Goal: Transaction & Acquisition: Purchase product/service

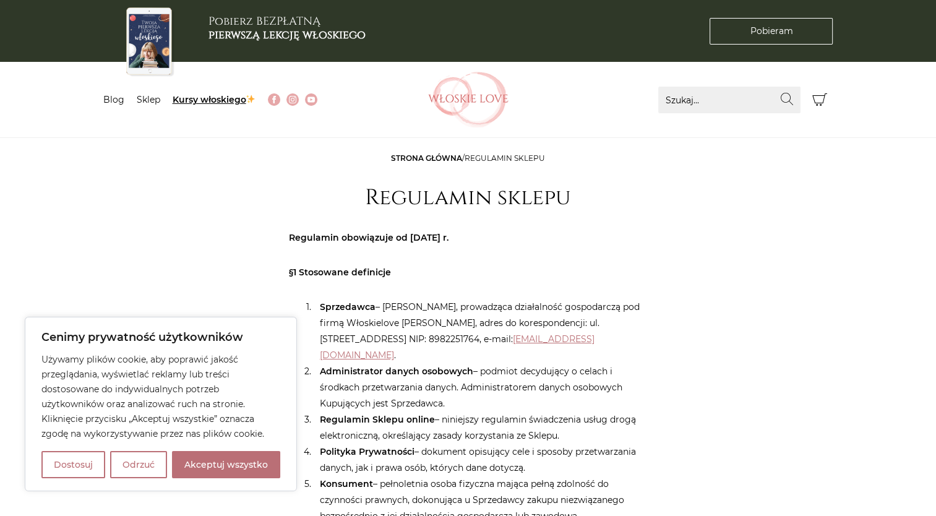
click at [204, 103] on link "Kursy włoskiego" at bounding box center [215, 99] width 84 height 11
click at [149, 97] on link "Sklep" at bounding box center [149, 99] width 24 height 11
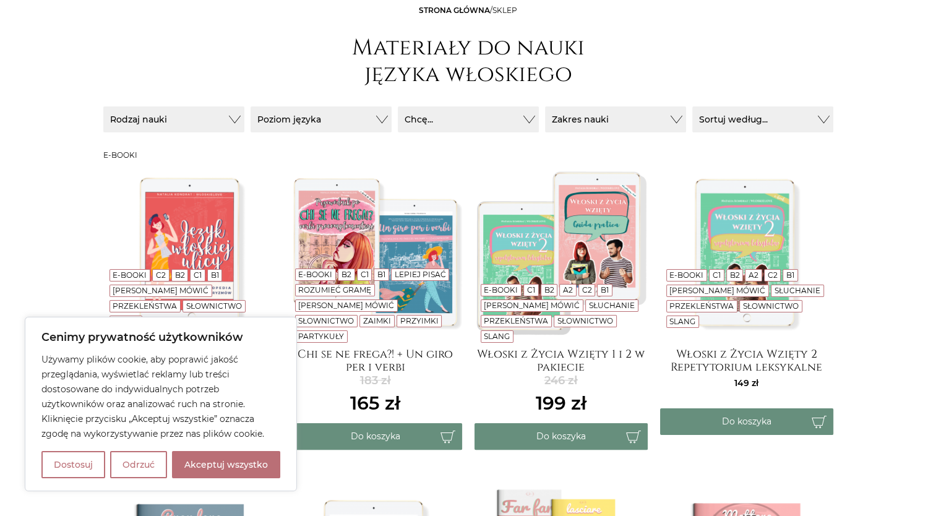
scroll to position [146, 0]
click at [137, 465] on button "Odrzuć" at bounding box center [138, 464] width 57 height 27
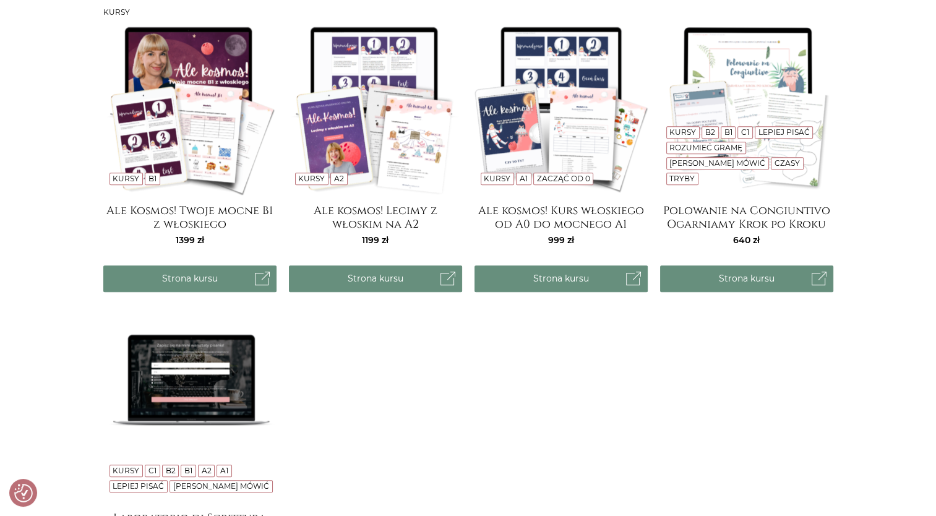
scroll to position [1010, 0]
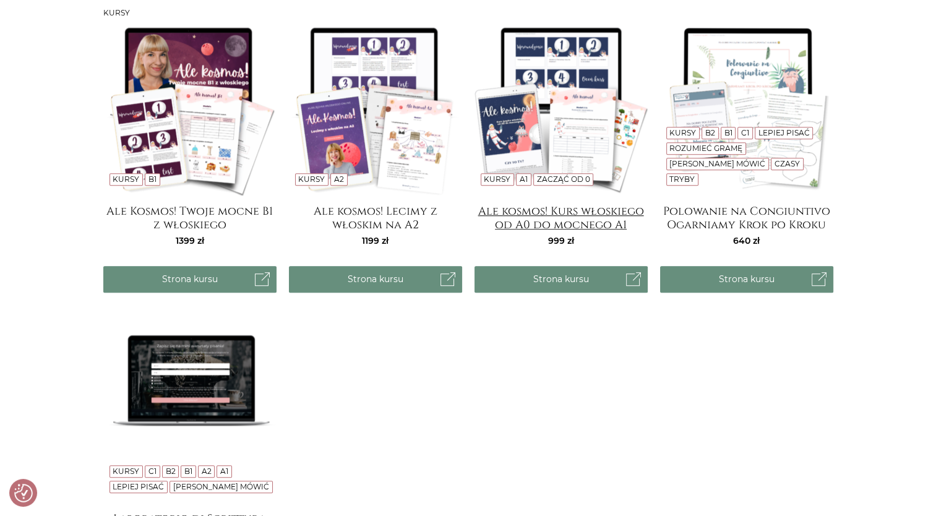
click at [552, 220] on h4 "Ale kosmos! Kurs włoskiego od A0 do mocnego A1" at bounding box center [561, 217] width 173 height 25
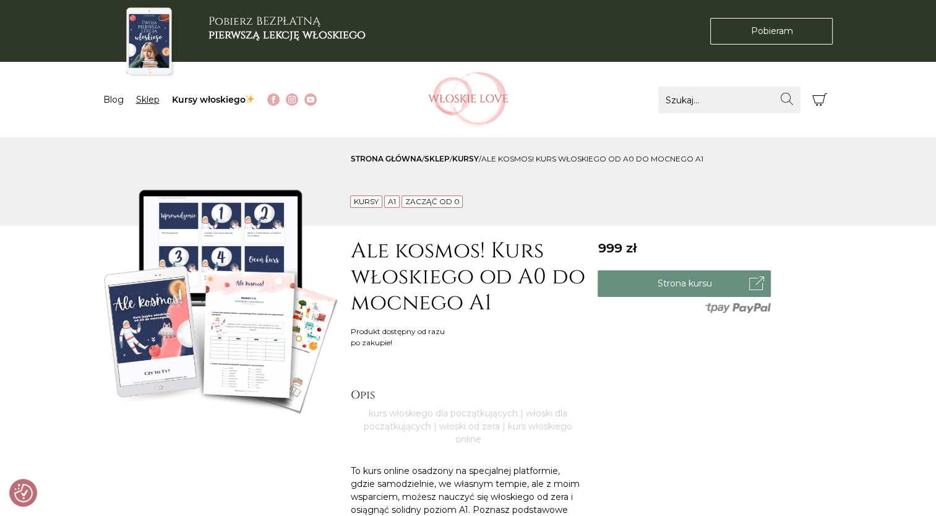
click at [147, 100] on link "Sklep" at bounding box center [148, 99] width 24 height 11
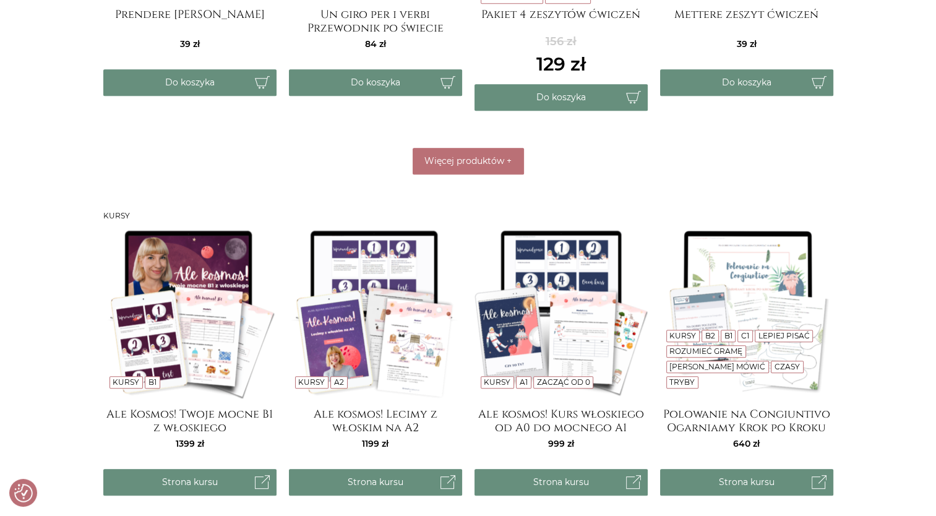
scroll to position [807, 0]
click at [444, 157] on span "Więcej produktów" at bounding box center [465, 160] width 80 height 11
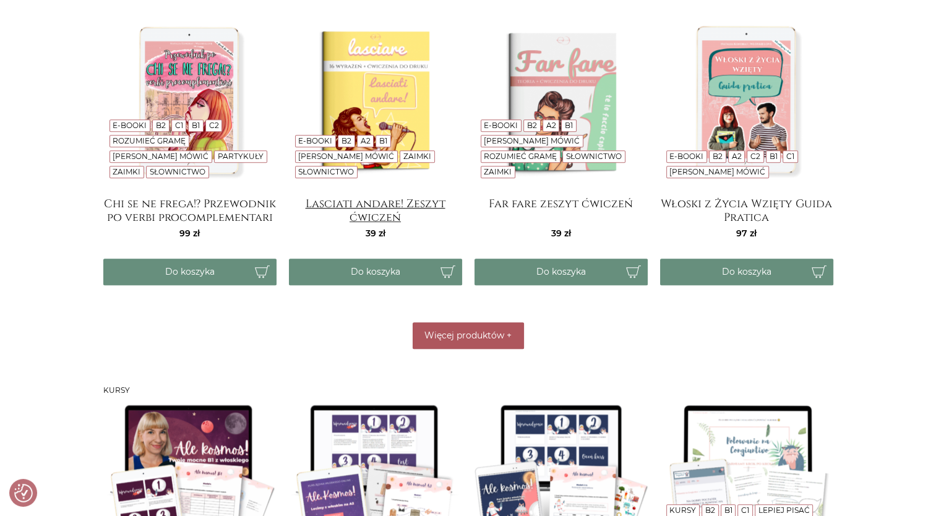
scroll to position [941, 0]
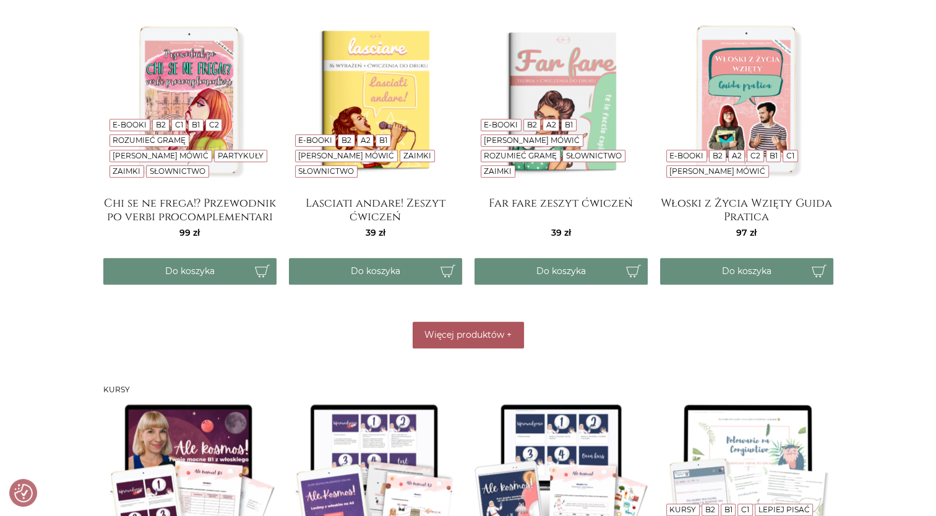
click at [454, 338] on button "Więcej produktów +" at bounding box center [468, 335] width 111 height 27
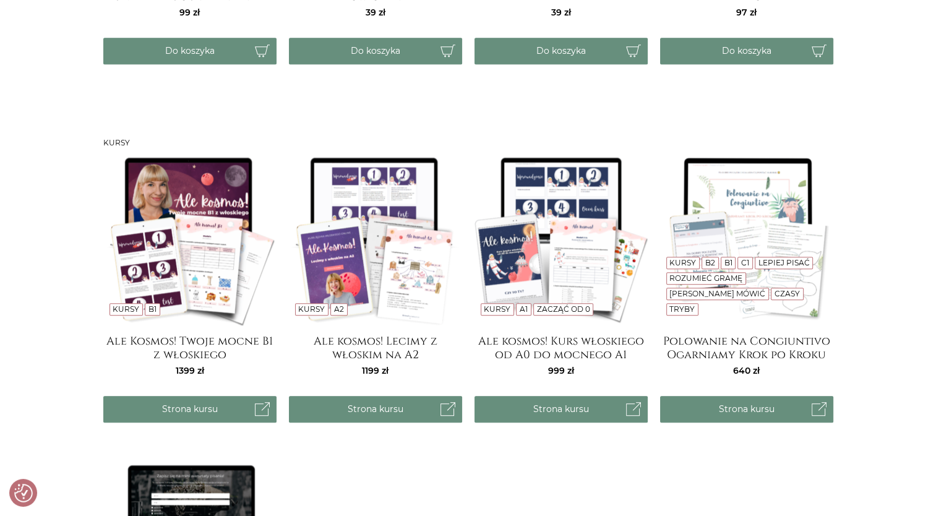
scroll to position [1162, 0]
